Goal: Information Seeking & Learning: Learn about a topic

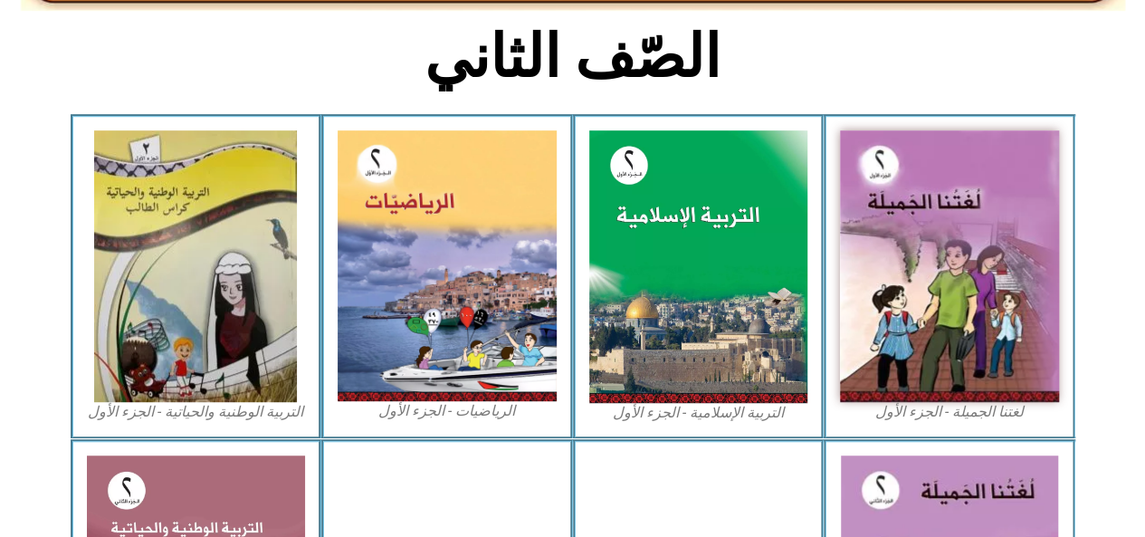
scroll to position [445, 0]
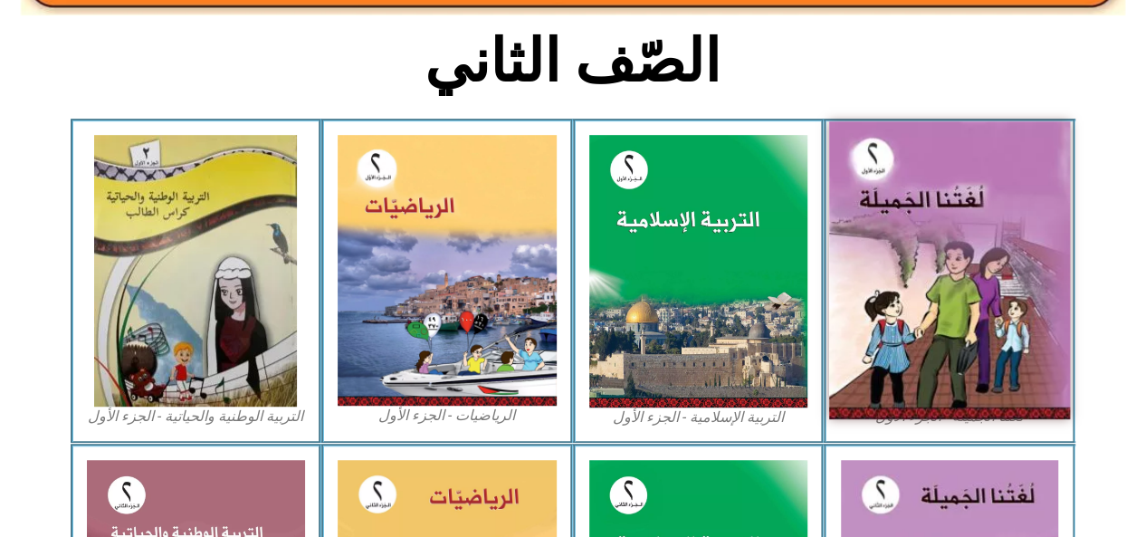
click at [898, 331] on img at bounding box center [949, 270] width 241 height 298
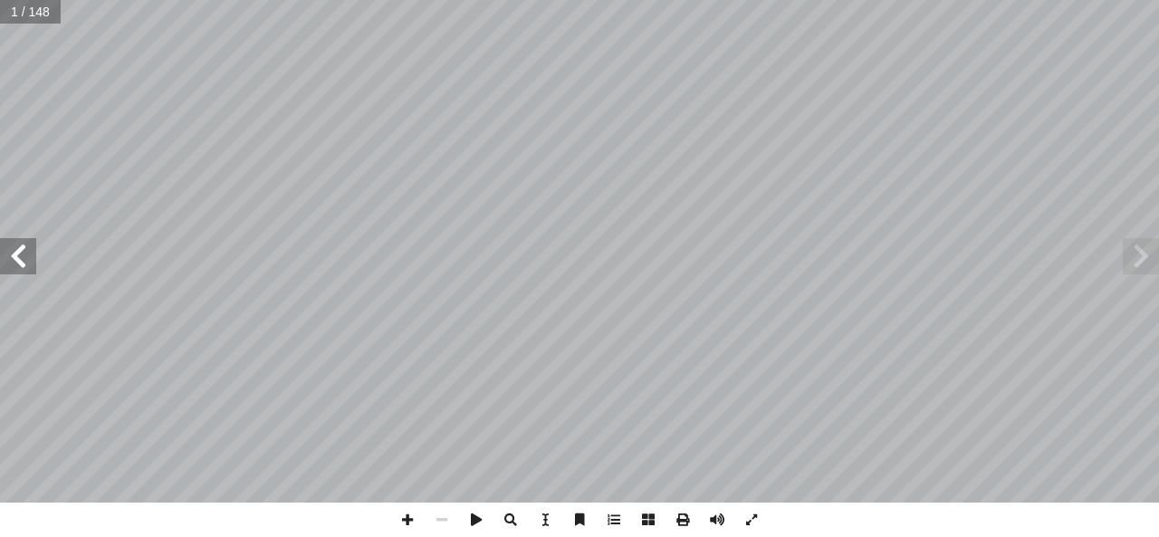
click at [21, 266] on span at bounding box center [18, 256] width 36 height 36
click at [29, 257] on span at bounding box center [18, 256] width 36 height 36
click at [23, 250] on span at bounding box center [18, 256] width 36 height 36
